Goal: Navigation & Orientation: Find specific page/section

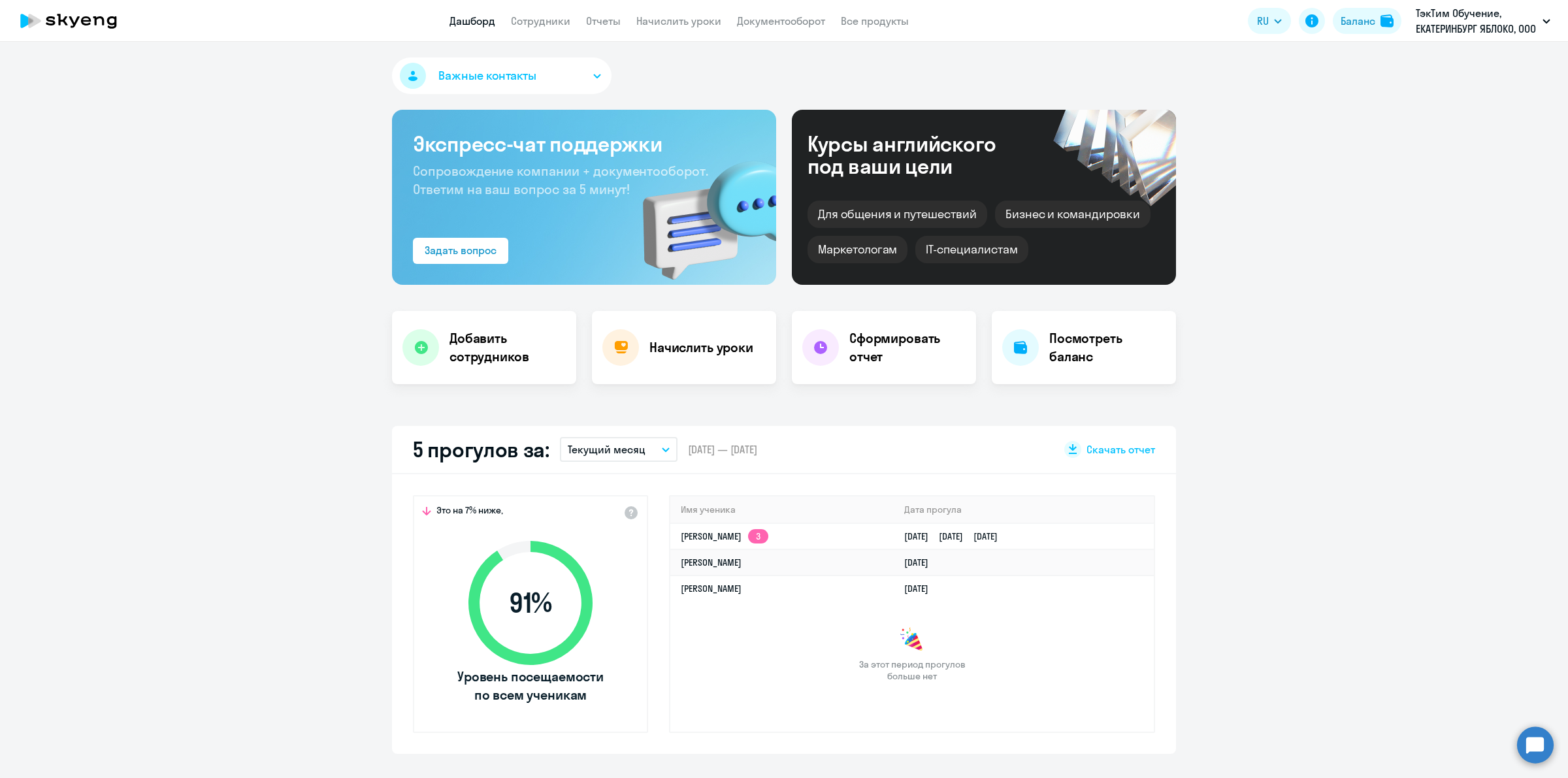
select select "30"
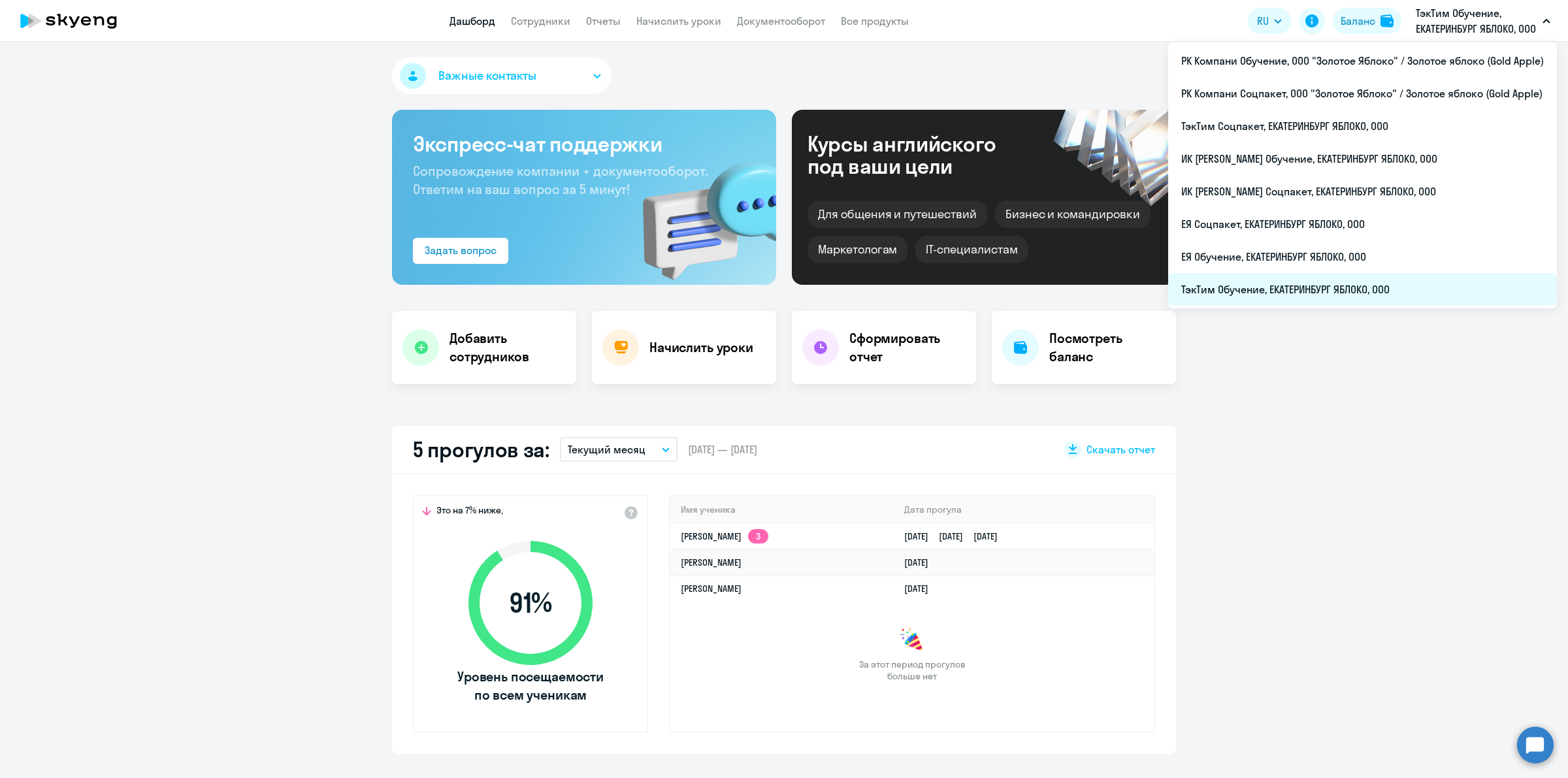
click at [1492, 294] on li "ТэкТим Обучение, ЕКАТЕРИНБУРГ ЯБЛОКО, ООО" at bounding box center [1362, 289] width 389 height 33
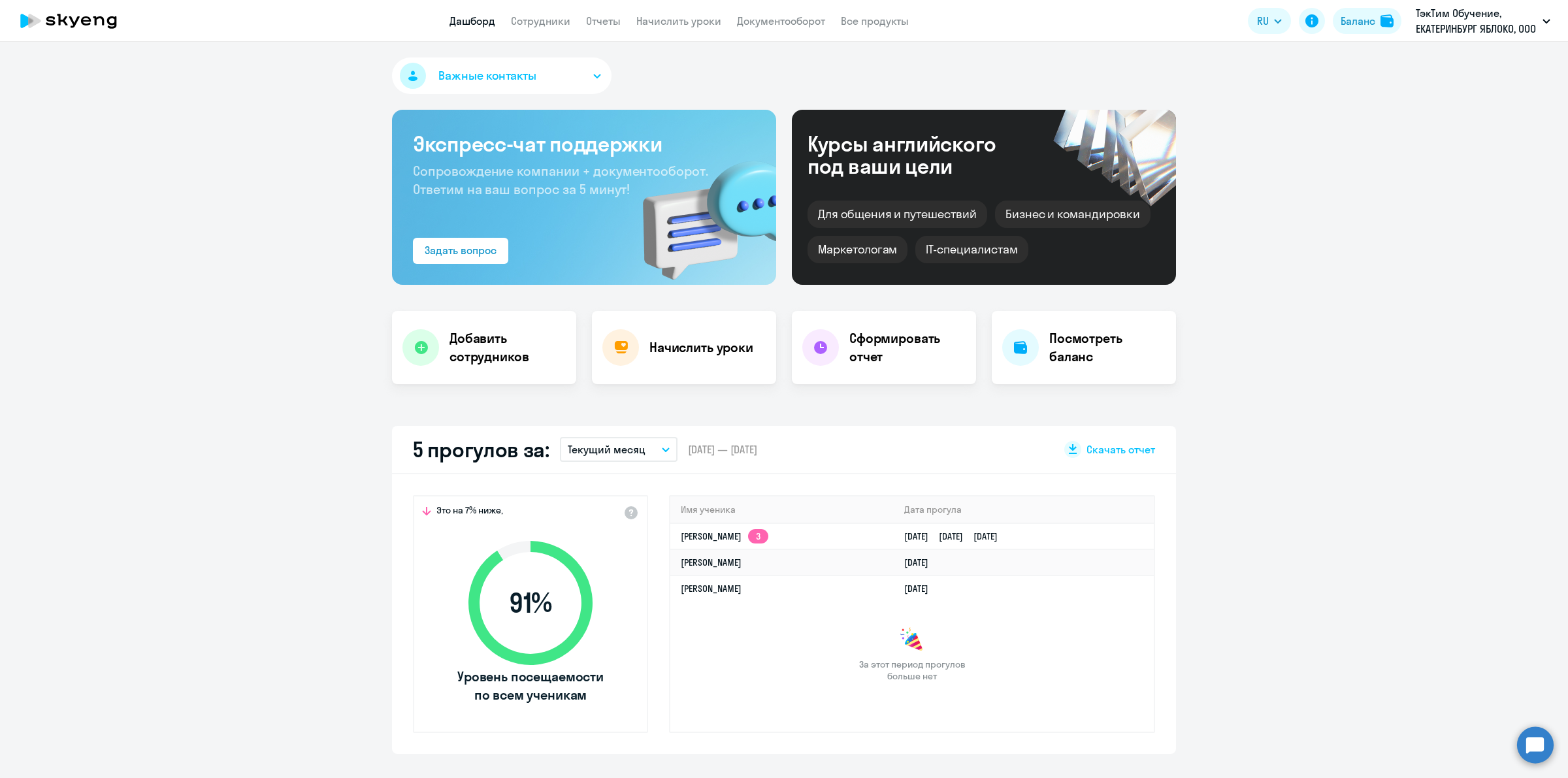
select select "30"
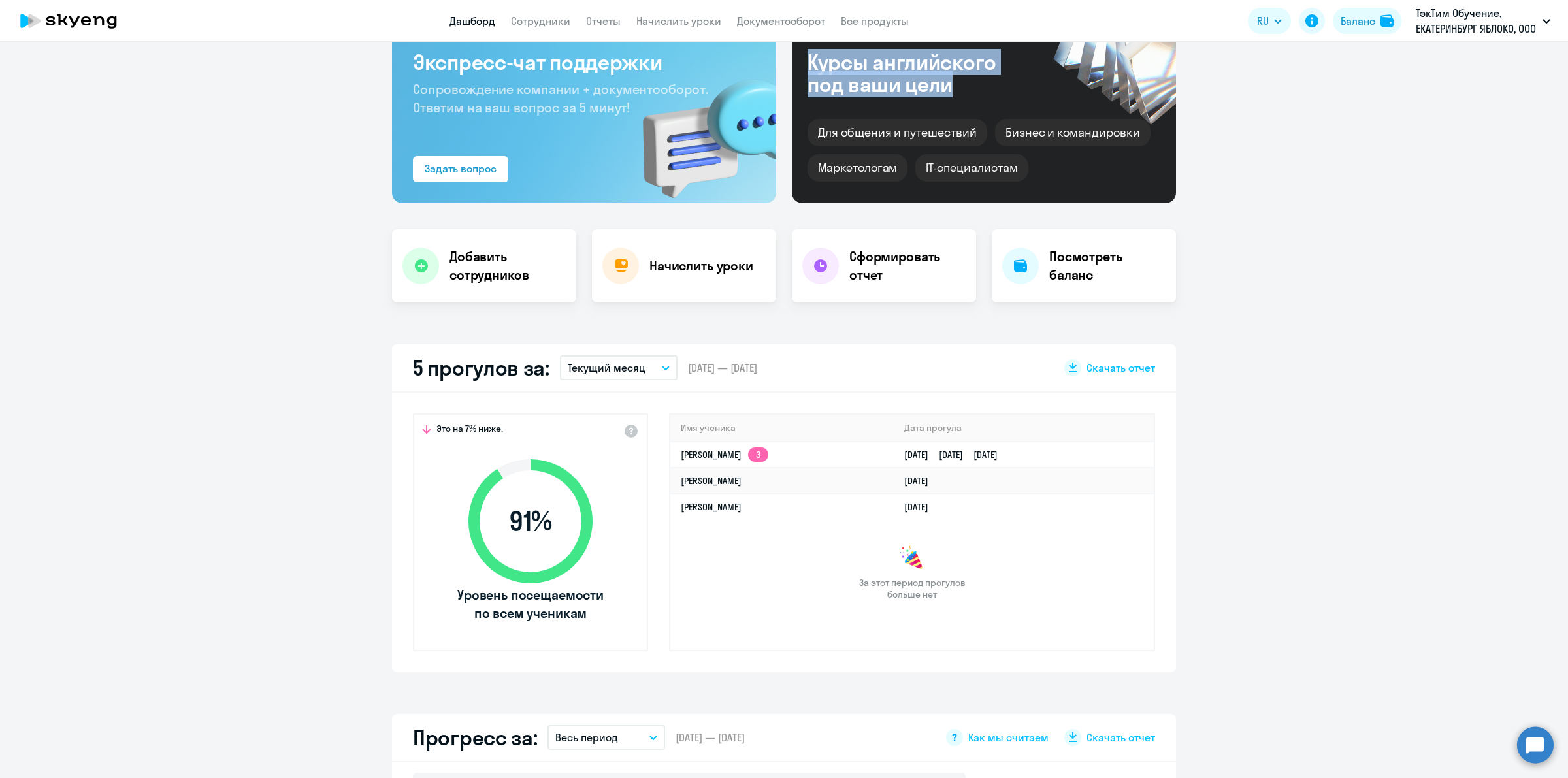
drag, startPoint x: 949, startPoint y: 82, endPoint x: 782, endPoint y: 62, distance: 168.2
click at [782, 62] on div "Экспресс-чат поддержки Сопровождение компании + документооборот. Ответим на ваш…" at bounding box center [783, 116] width 784 height 175
click at [933, 66] on div "Курсы английского под ваши цели" at bounding box center [919, 74] width 224 height 45
click at [895, 64] on div "Курсы английского под ваши цели" at bounding box center [919, 74] width 224 height 45
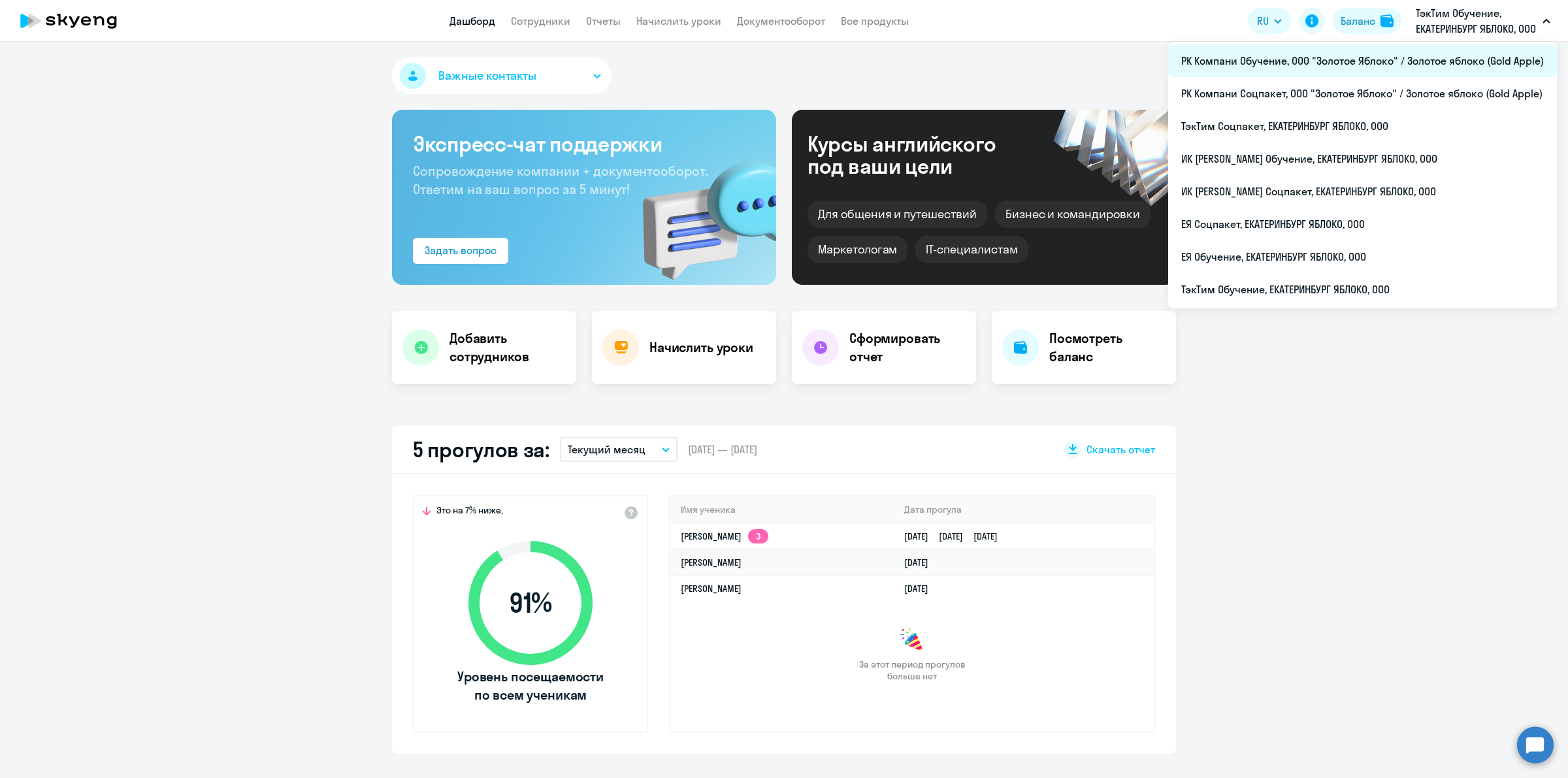
click at [1402, 54] on li "РК Компани Обучение, ООО "Золотое Яблоко" / Золотое яблоко (Gold Apple)" at bounding box center [1362, 61] width 389 height 33
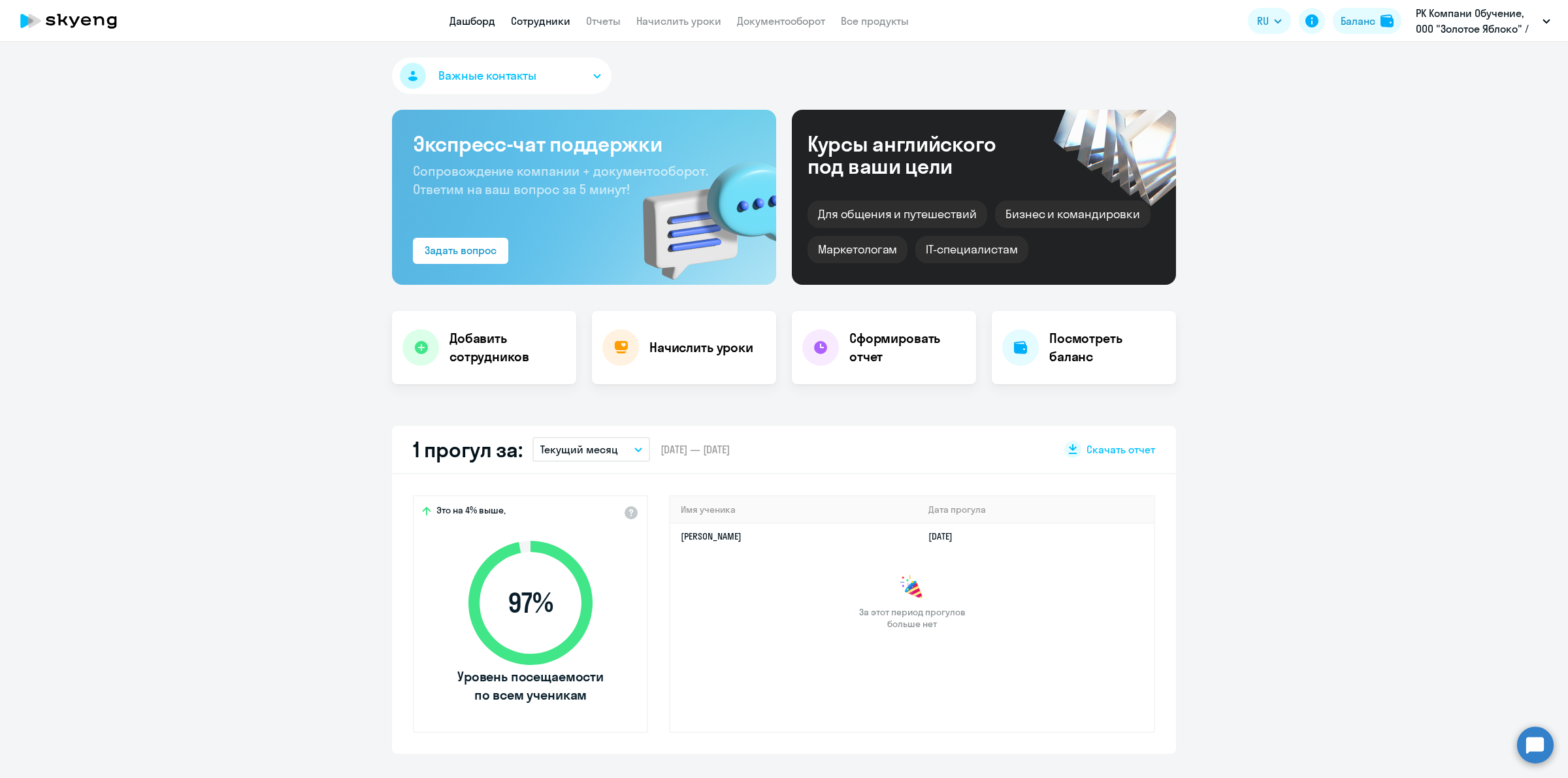
click at [553, 15] on link "Сотрудники" at bounding box center [540, 21] width 59 height 13
select select "30"
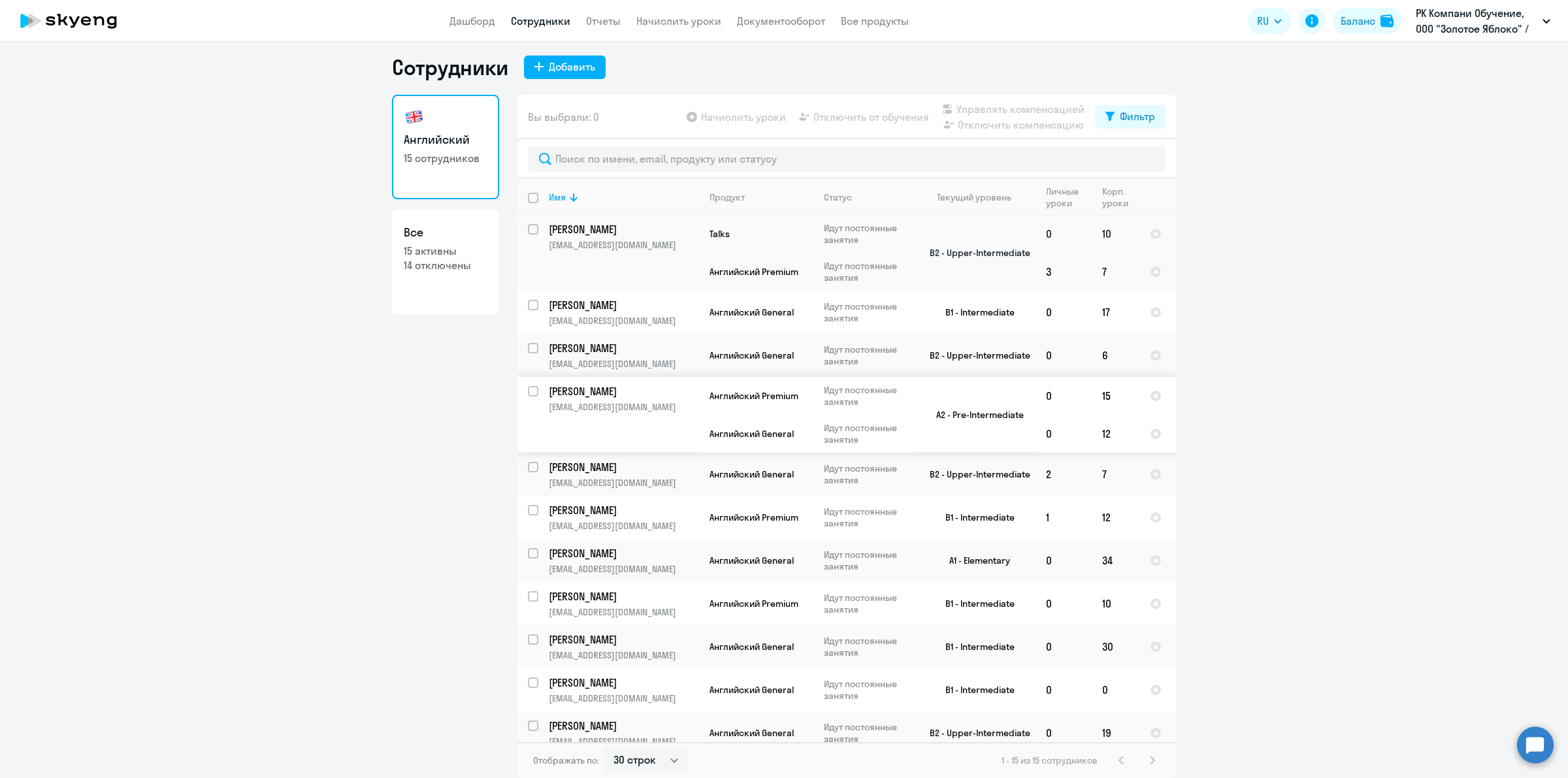
scroll to position [210, 0]
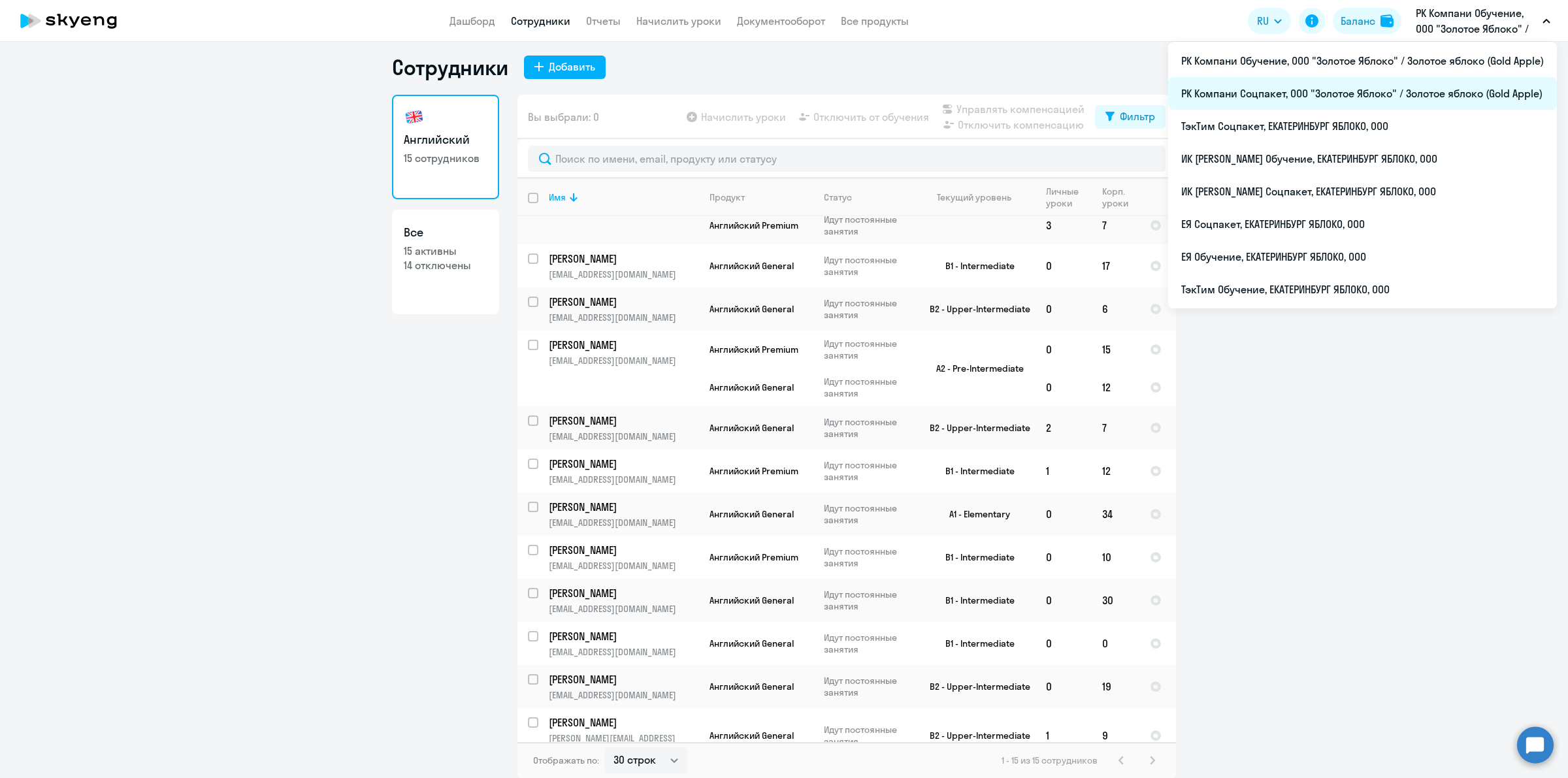
click at [1448, 87] on li "РК Компани Соцпакет, ООО "Золотое Яблоко" / Золотое яблоко (Gold Apple)" at bounding box center [1362, 94] width 389 height 33
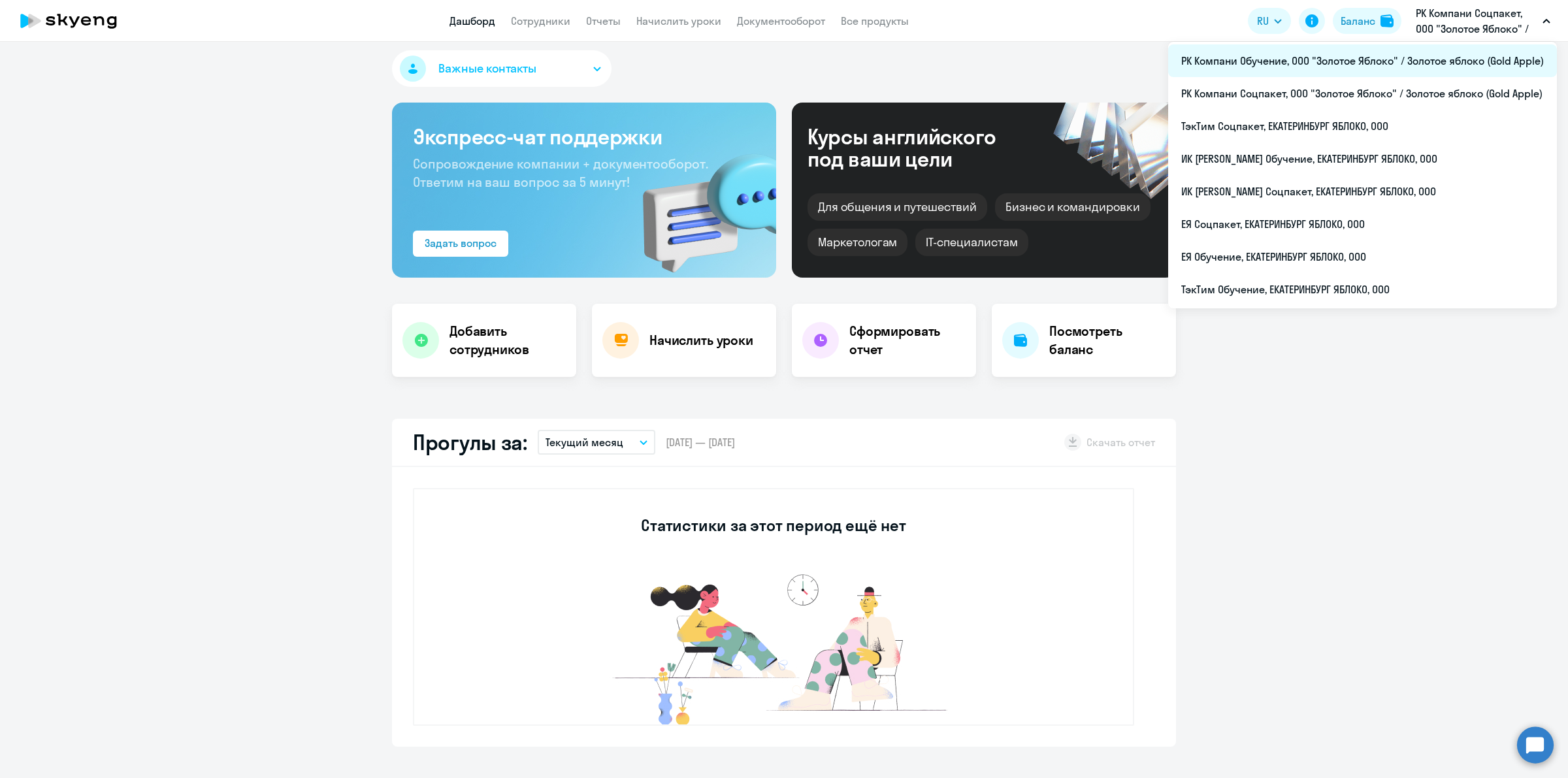
select select "30"
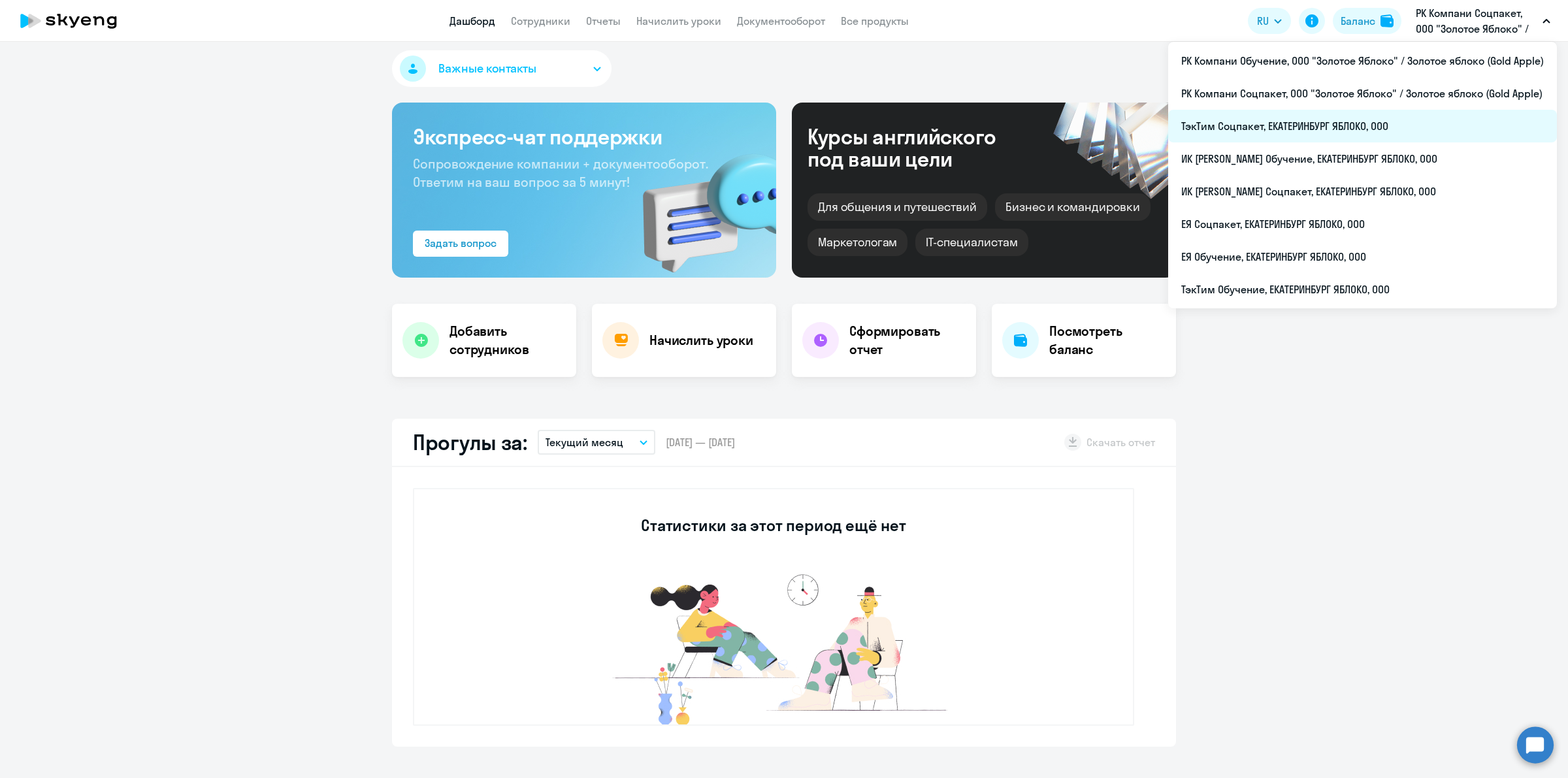
click at [1417, 122] on li "ТэкТим Соцпакет, ЕКАТЕРИНБУРГ ЯБЛОКО, ООО" at bounding box center [1362, 126] width 389 height 33
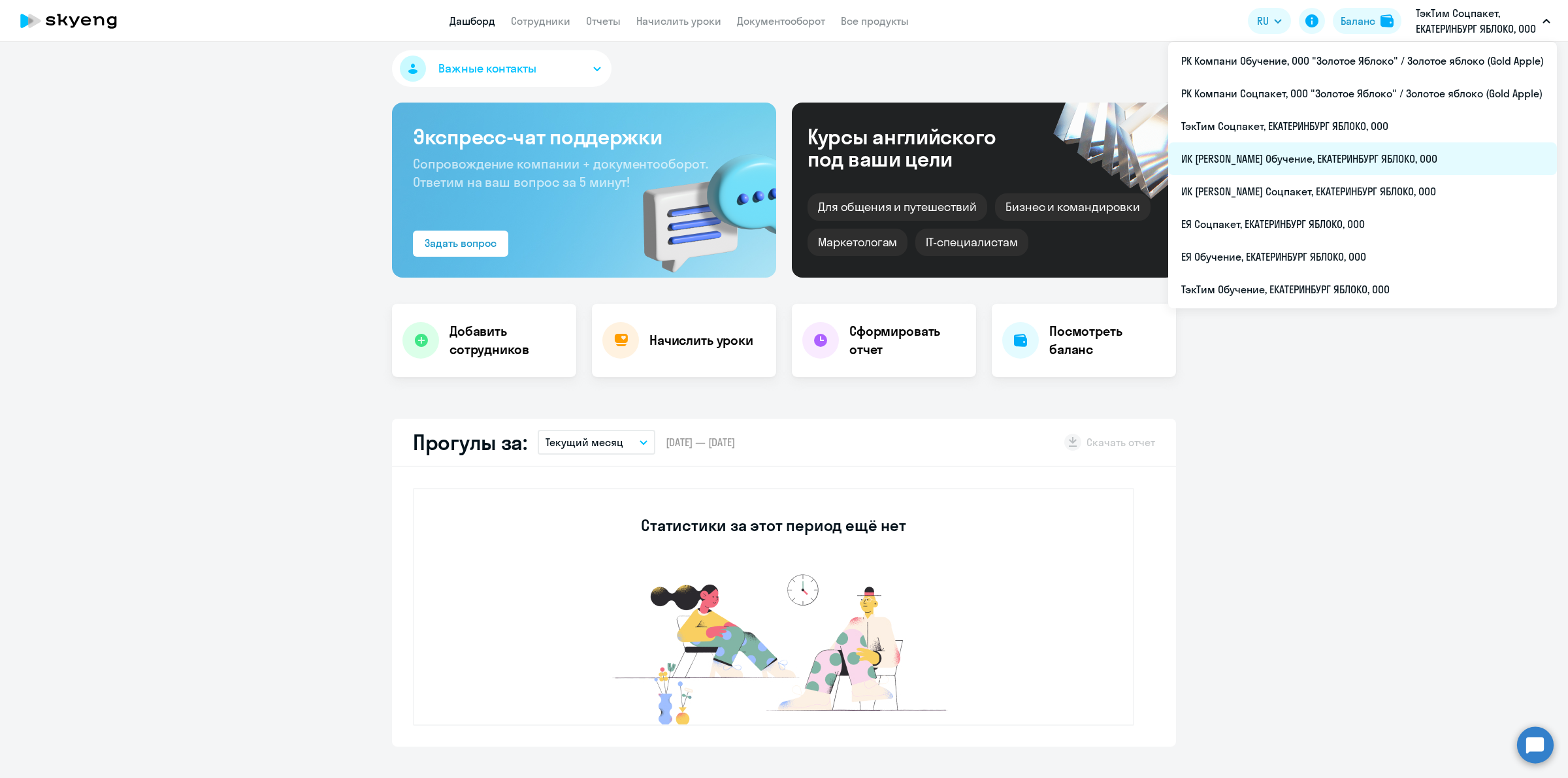
select select "30"
click at [1426, 149] on li "ИК [PERSON_NAME] Обучение, ЕКАТЕРИНБУРГ ЯБЛОКО, ООО" at bounding box center [1362, 159] width 389 height 33
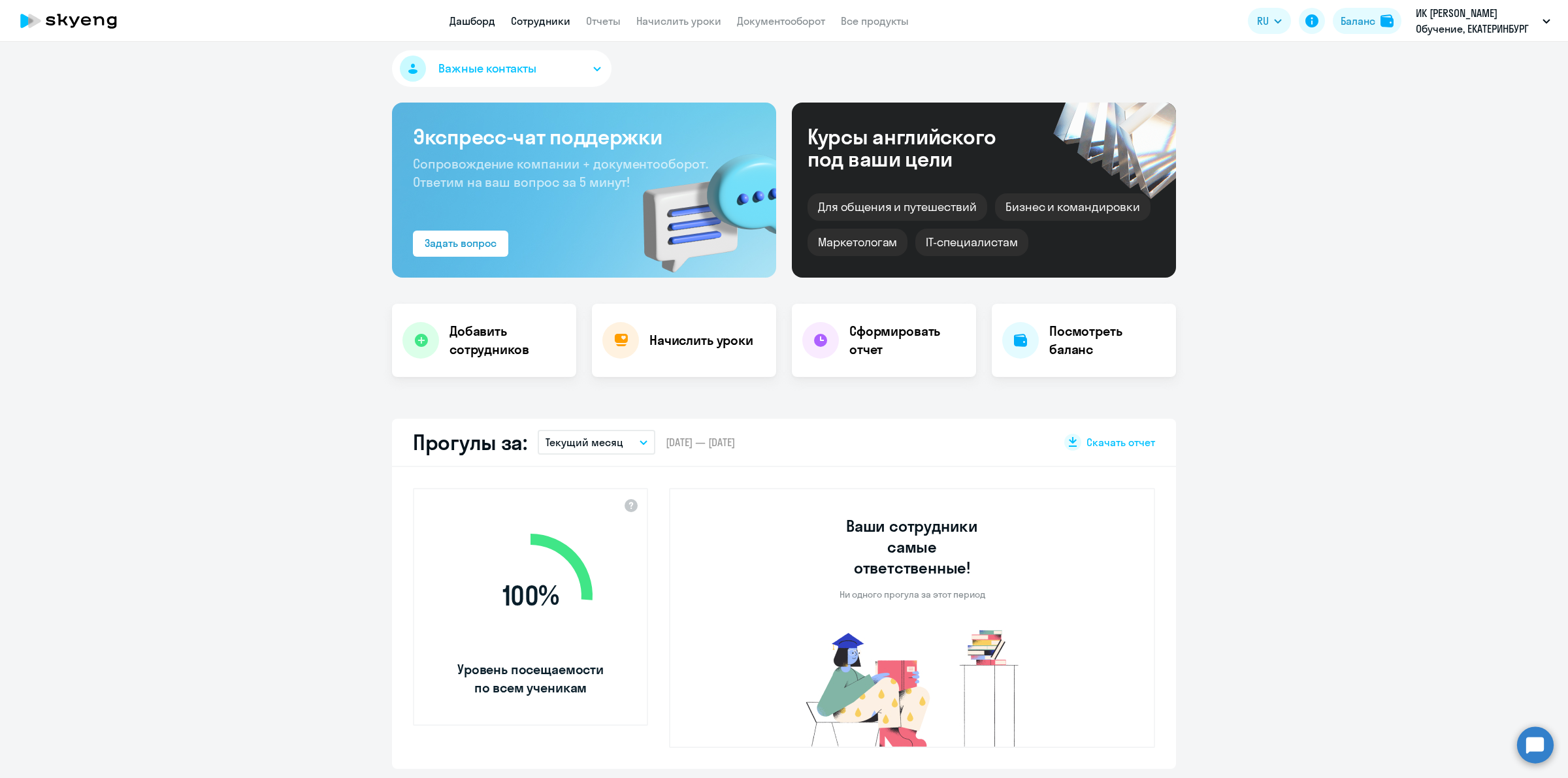
click at [526, 20] on link "Сотрудники" at bounding box center [540, 21] width 59 height 13
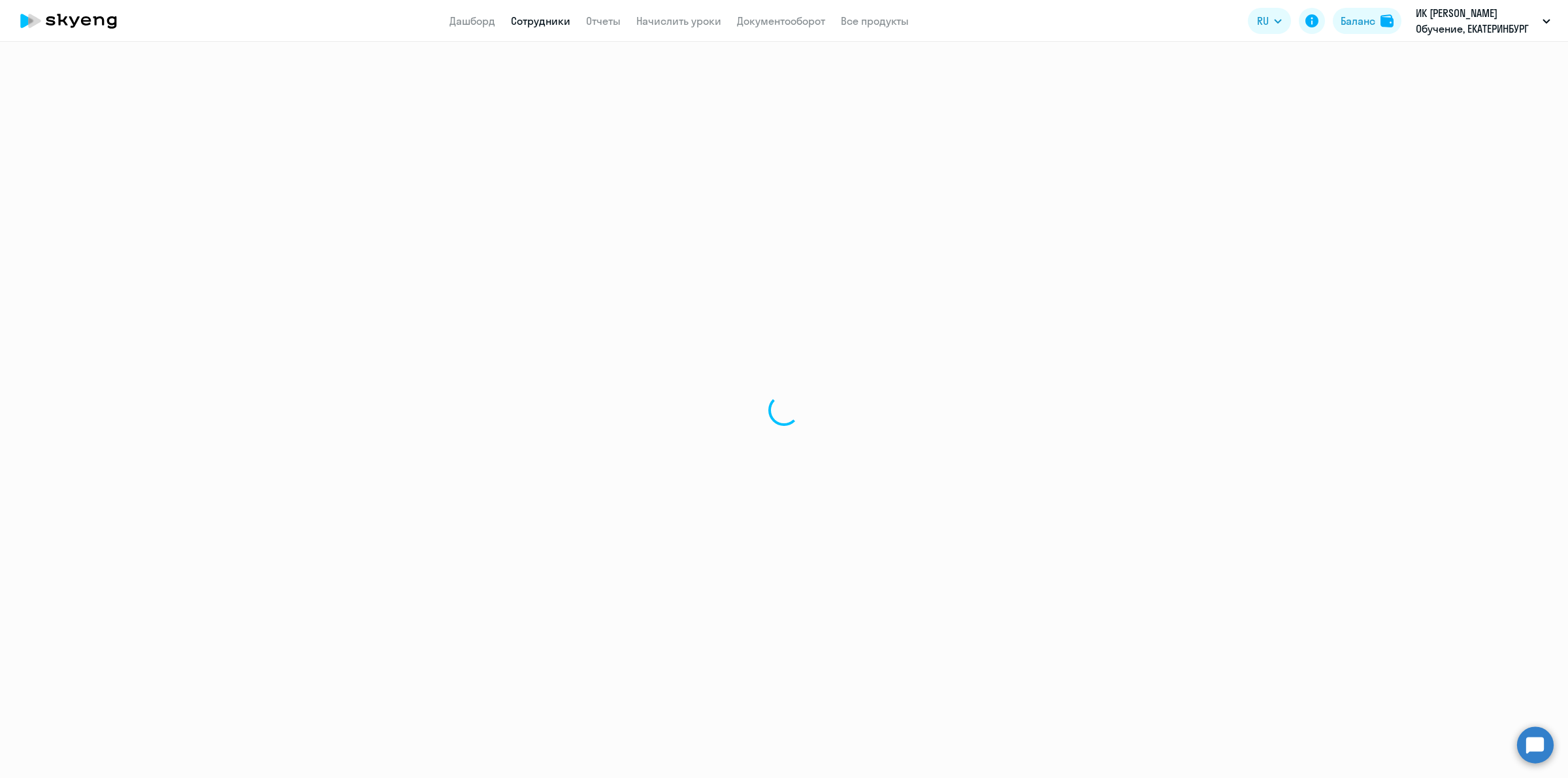
select select "30"
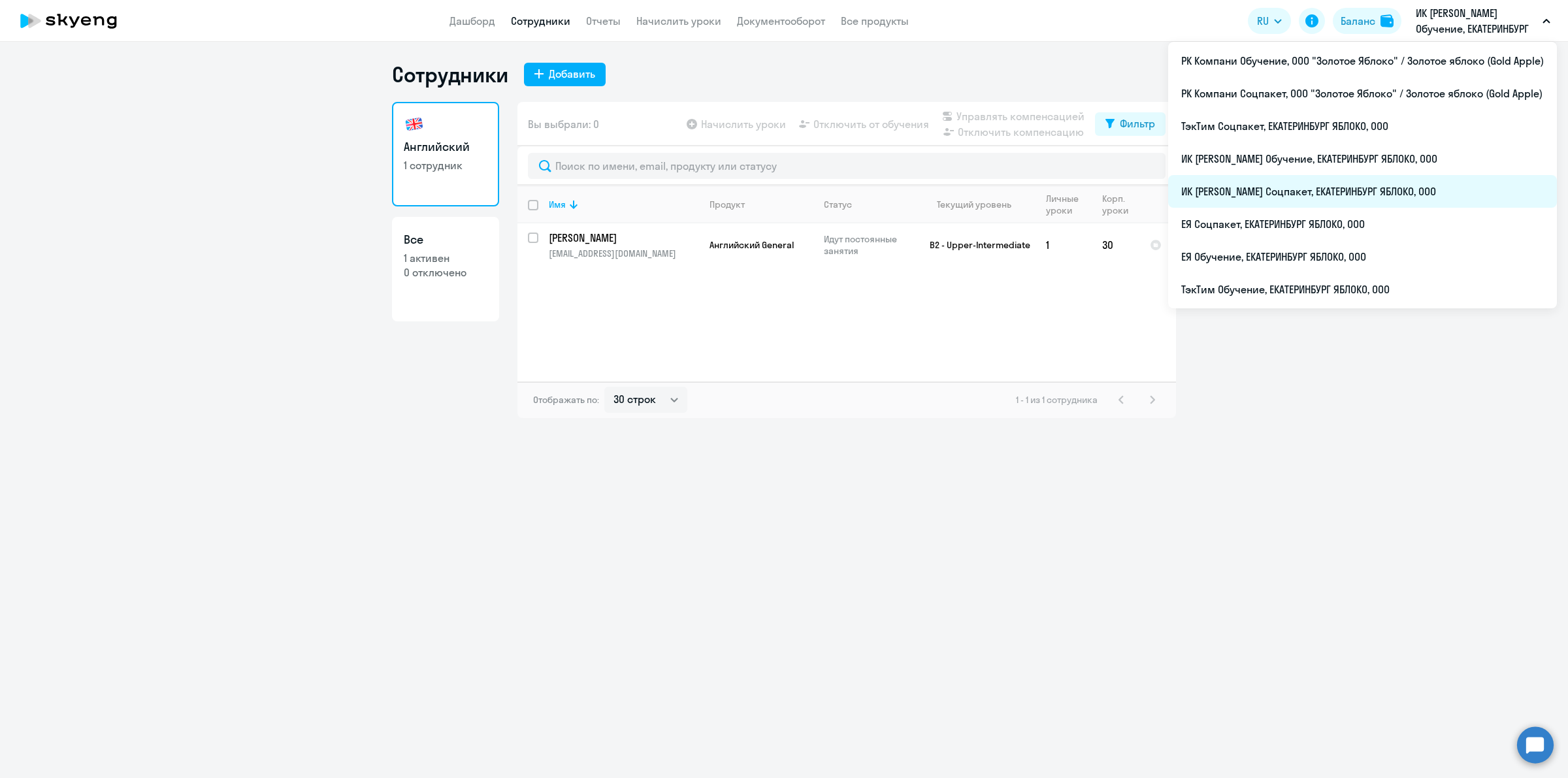
click at [1400, 191] on li "ИК [PERSON_NAME] Соцпакет, ЕКАТЕРИНБУРГ ЯБЛОКО, ООО" at bounding box center [1362, 192] width 389 height 33
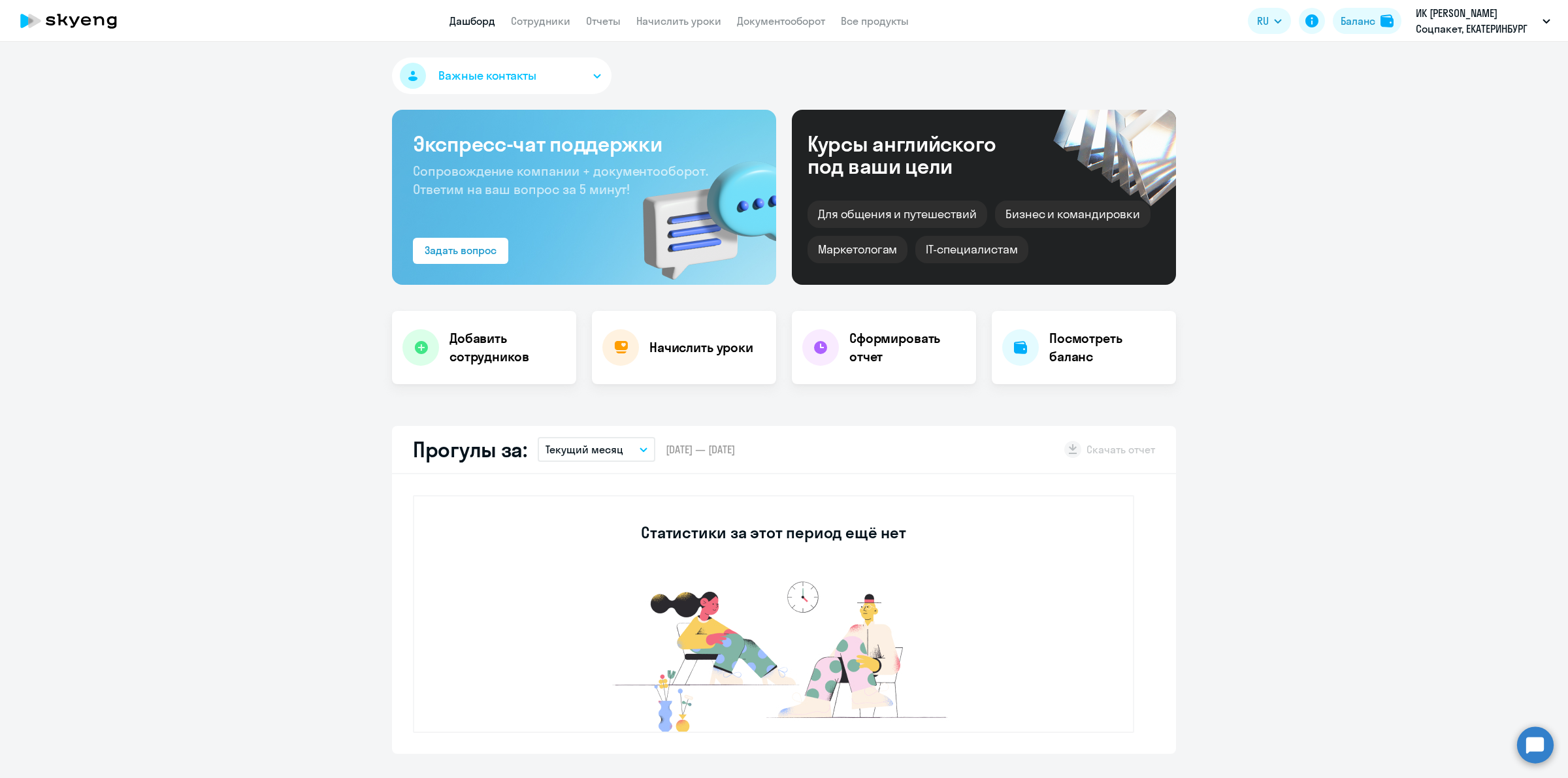
select select "30"
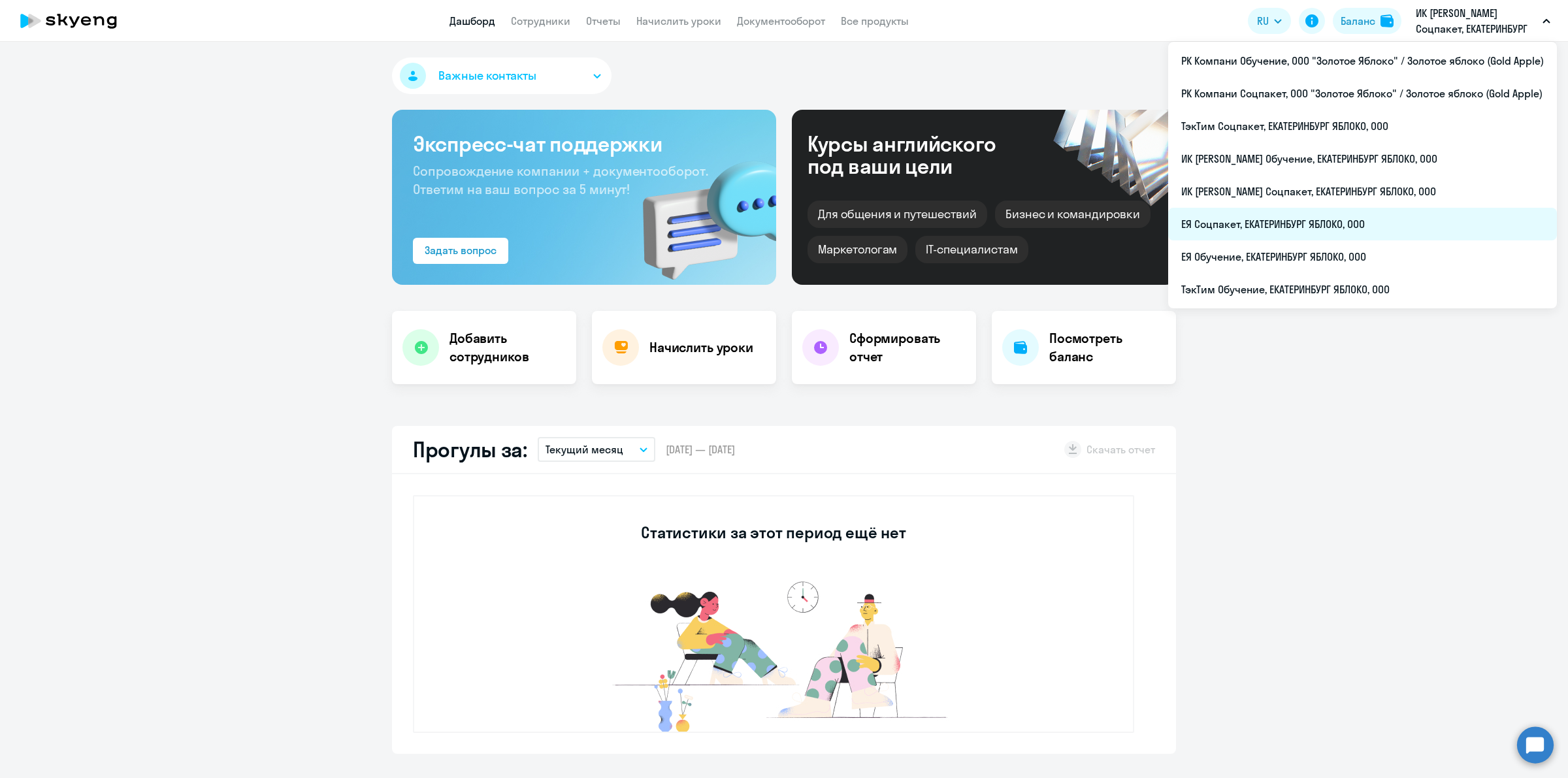
click at [1352, 225] on li "ЕЯ Соцпакет, ЕКАТЕРИНБУРГ ЯБЛОКО, ООО" at bounding box center [1362, 224] width 389 height 33
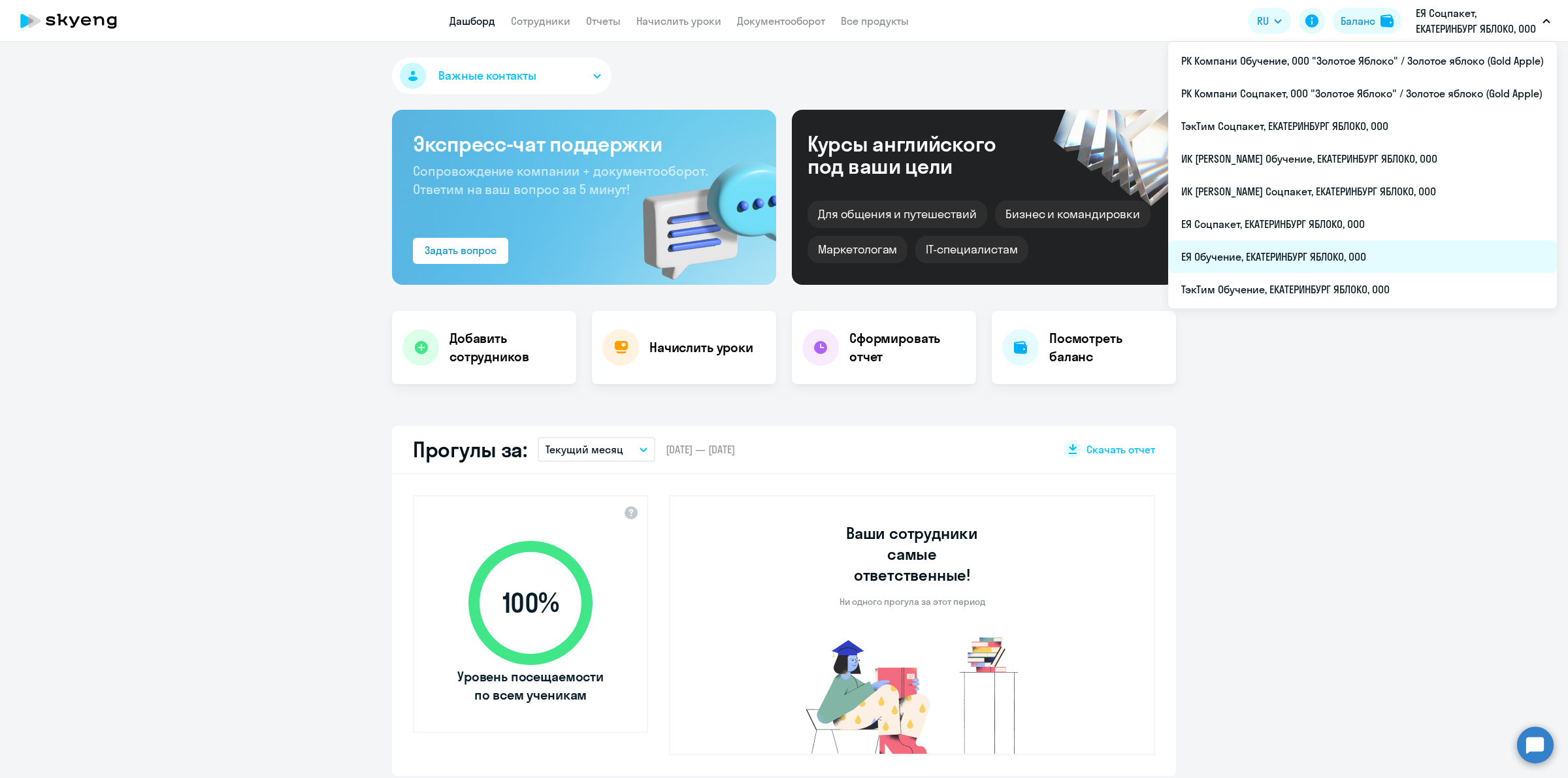
click at [1325, 260] on li "ЕЯ Обучение, ЕКАТЕРИНБУРГ ЯБЛОКО, ООО" at bounding box center [1362, 256] width 389 height 33
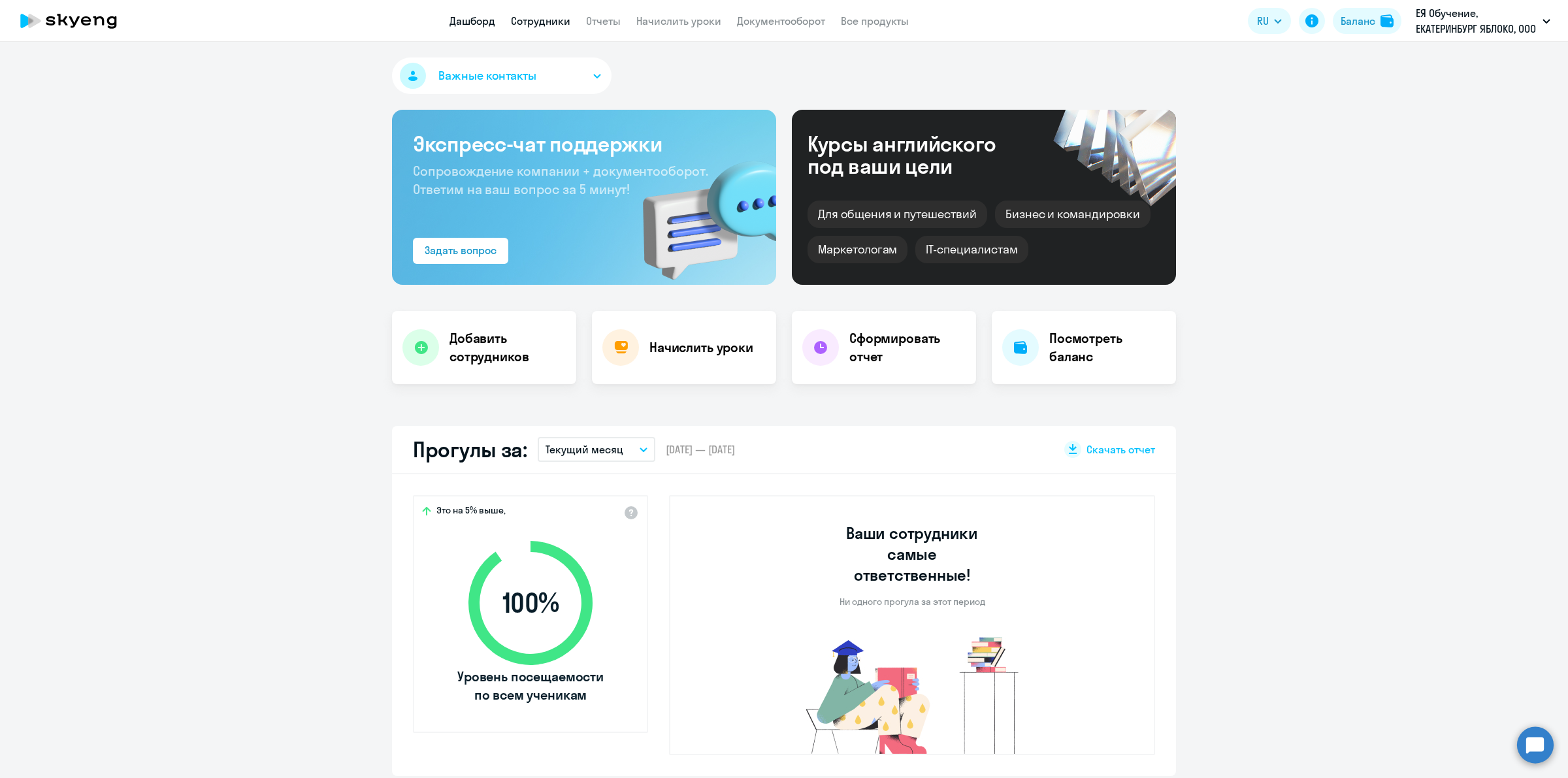
click at [559, 19] on link "Сотрудники" at bounding box center [540, 21] width 59 height 13
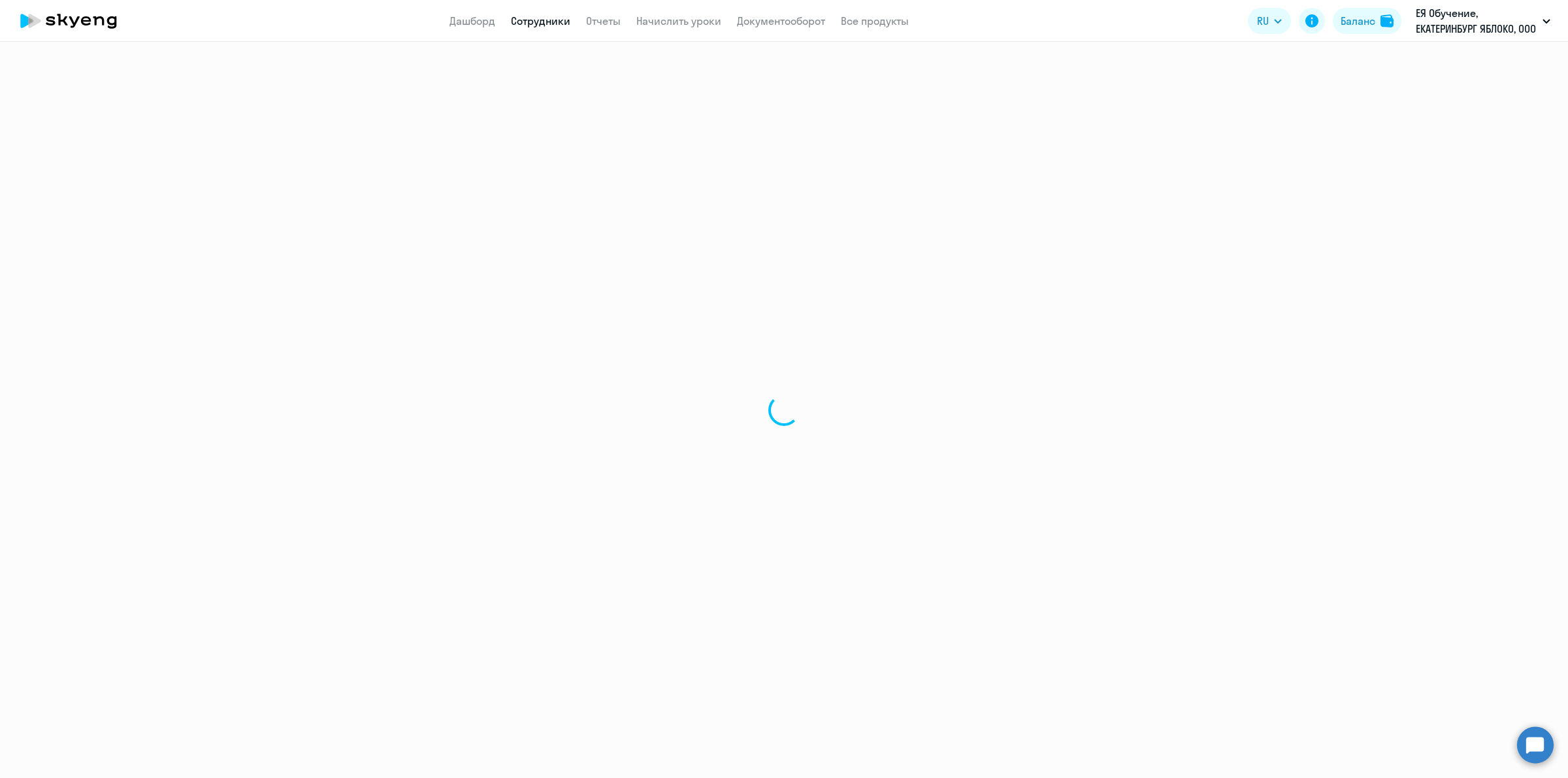
select select "30"
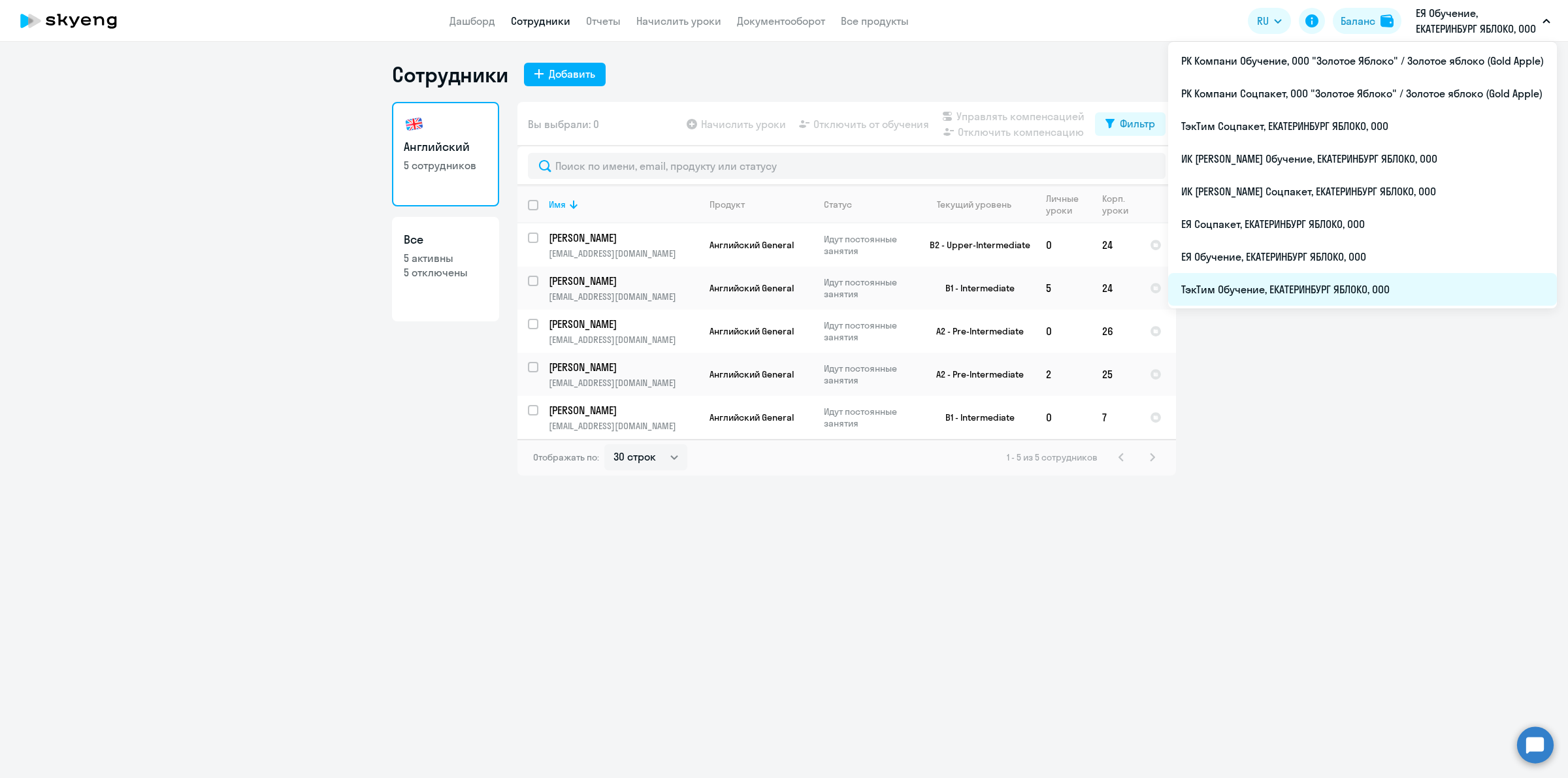
click at [1352, 293] on li "ТэкТим Обучение, ЕКАТЕРИНБУРГ ЯБЛОКО, ООО" at bounding box center [1362, 289] width 389 height 33
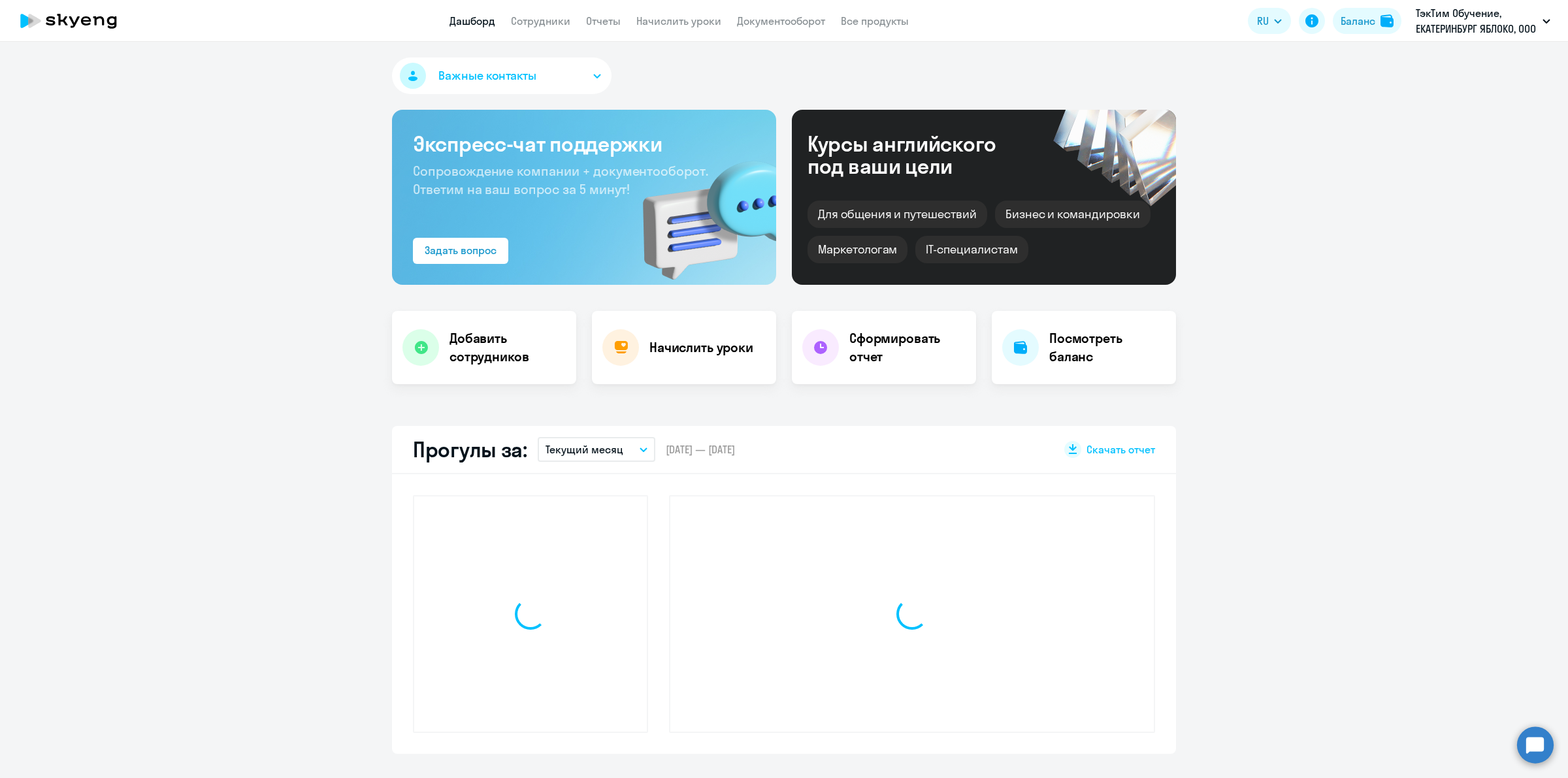
scroll to position [245, 0]
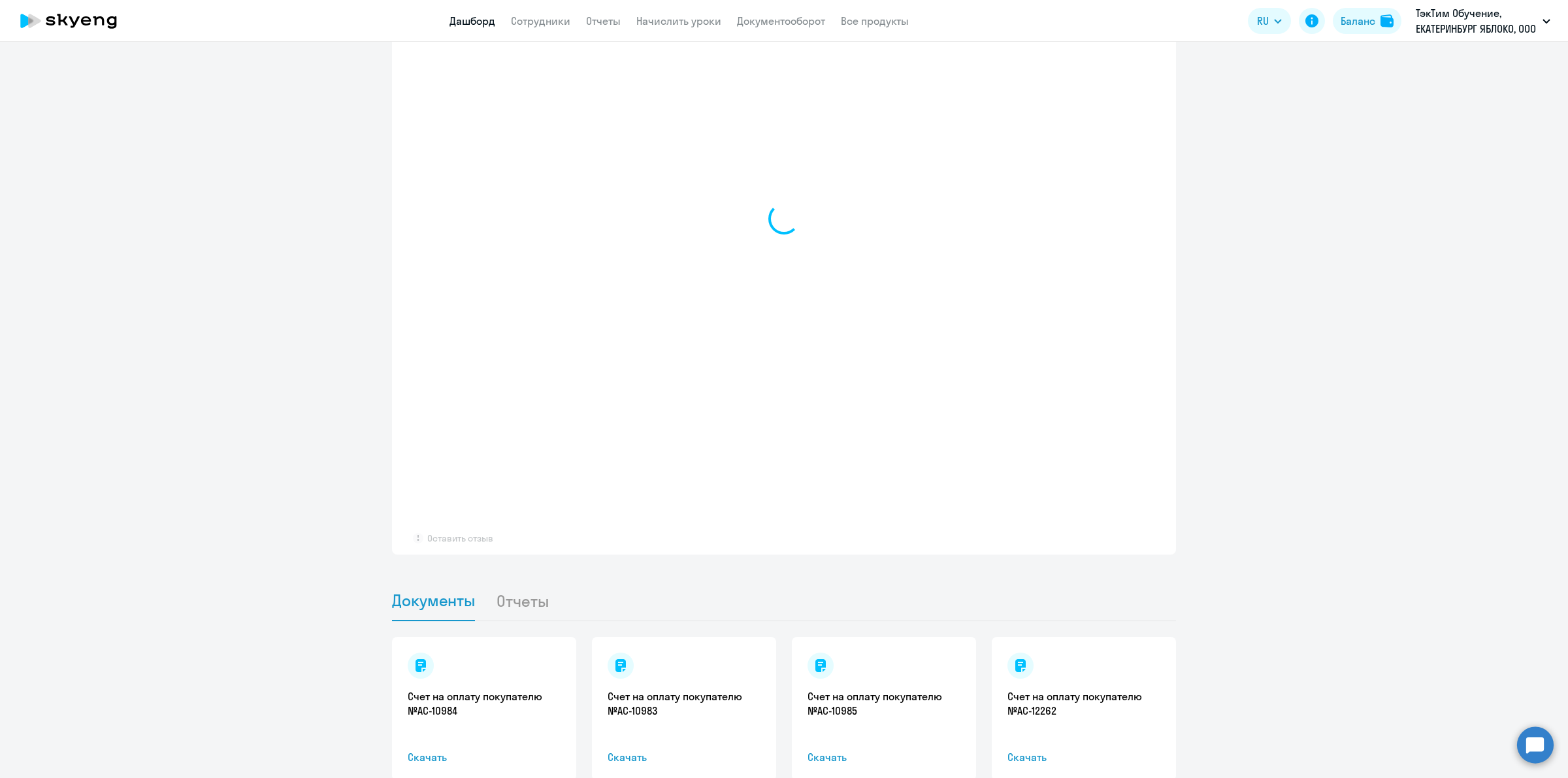
select select "30"
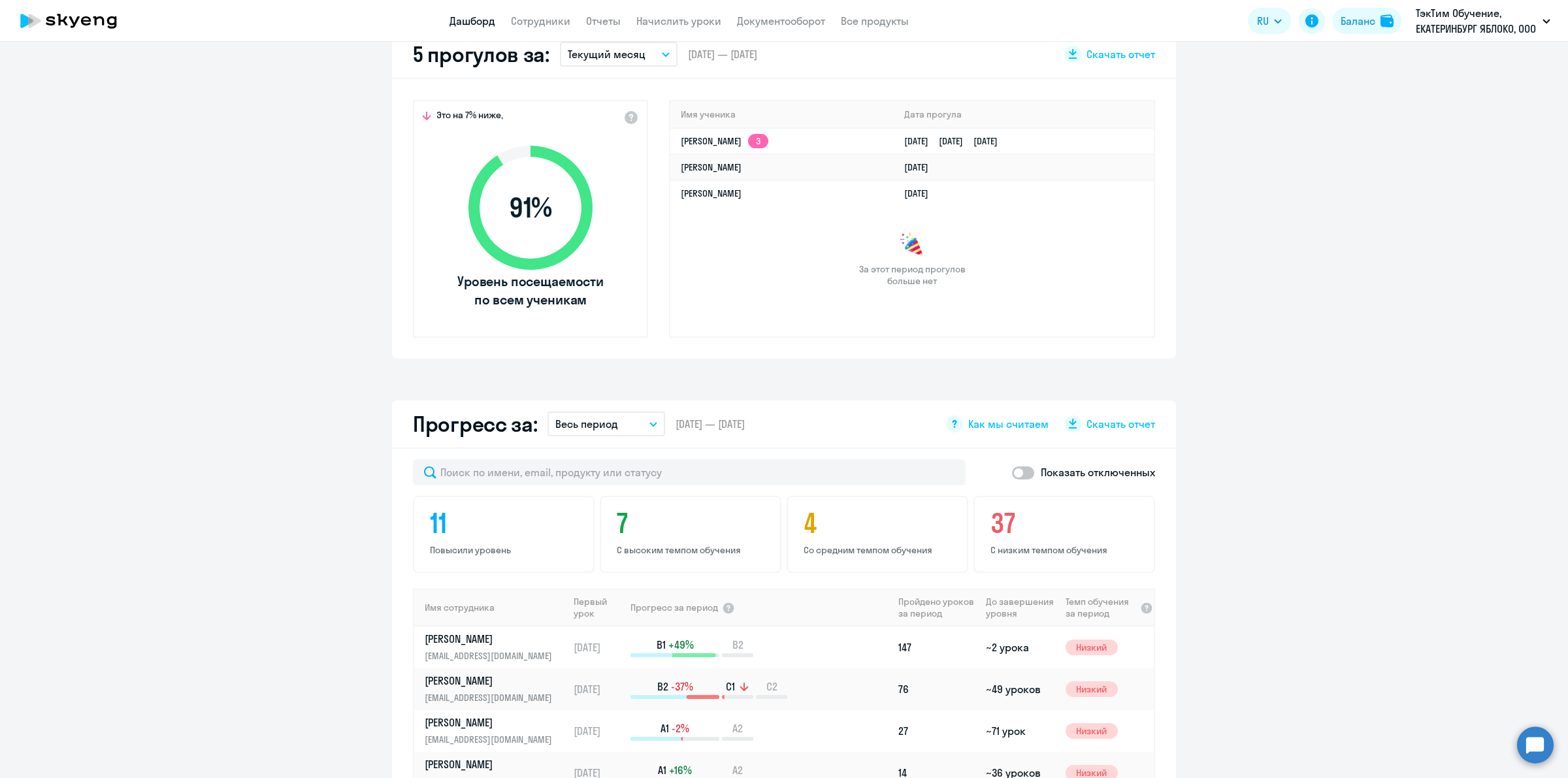
scroll to position [68, 0]
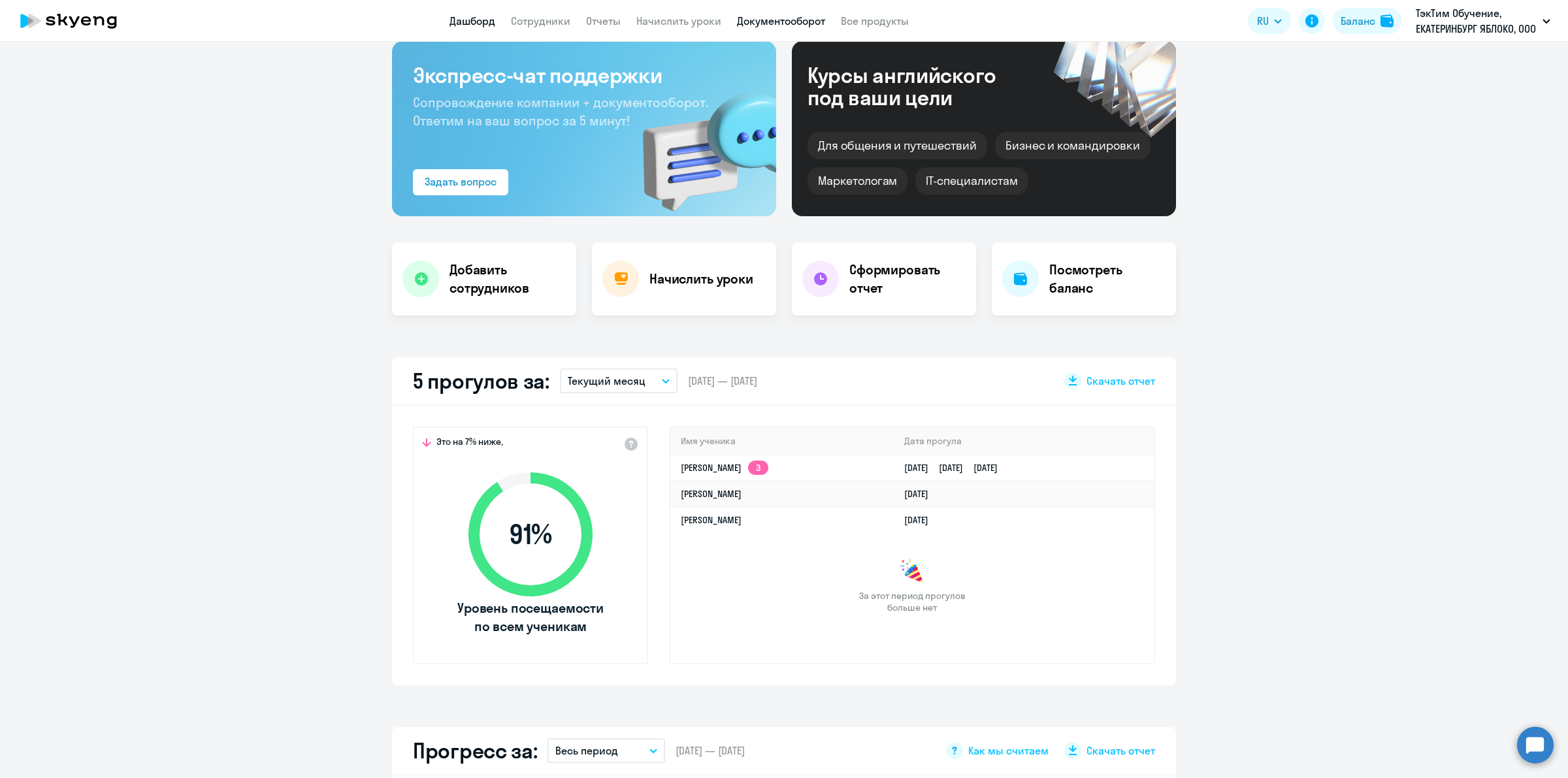
click at [787, 17] on link "Документооборот" at bounding box center [780, 21] width 88 height 13
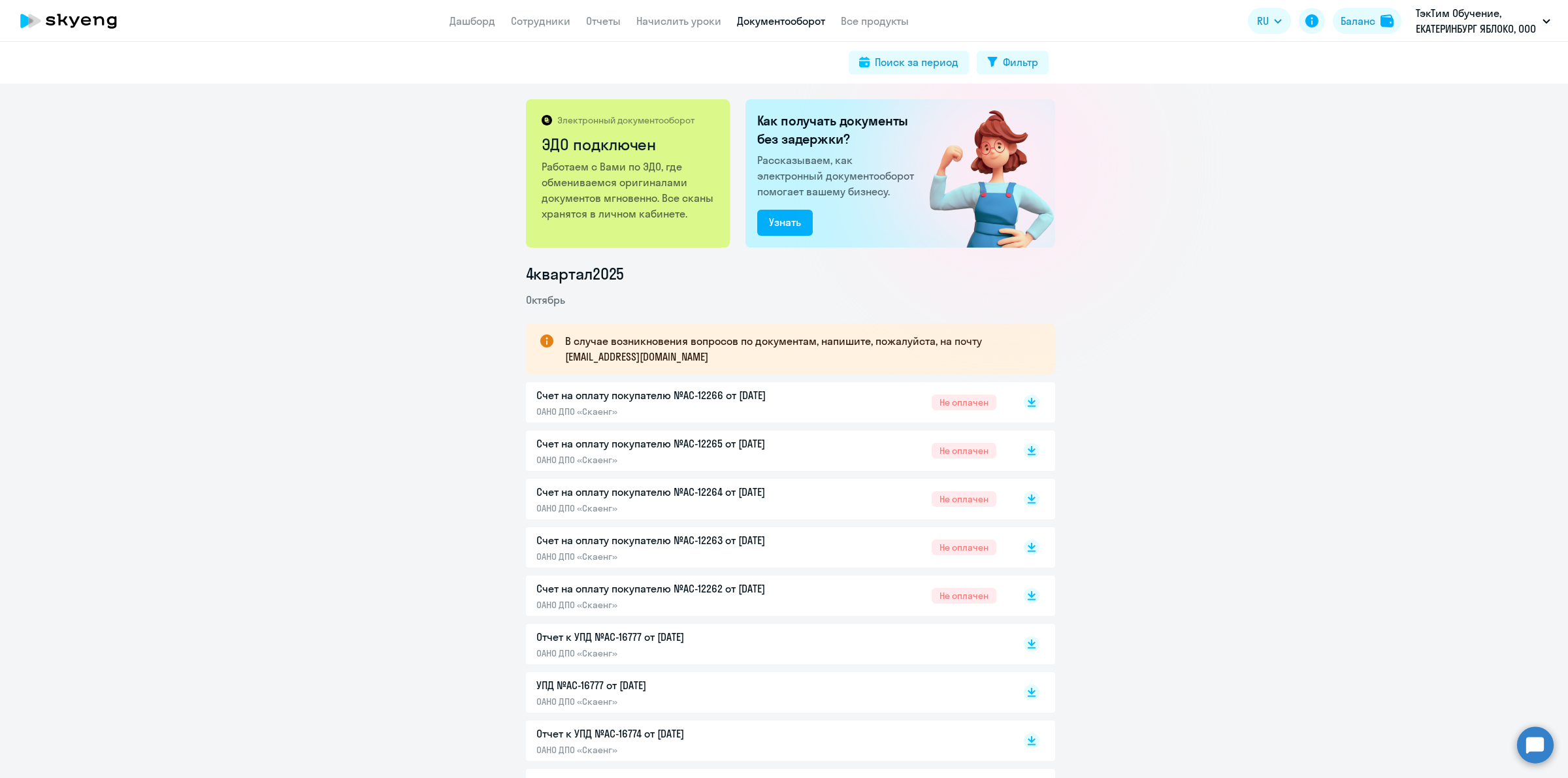
scroll to position [163, 0]
